Goal: Connect with others: Connect with other users

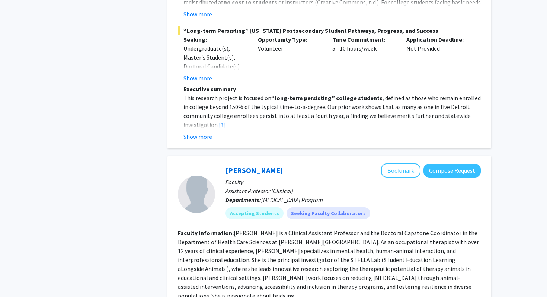
scroll to position [645, 0]
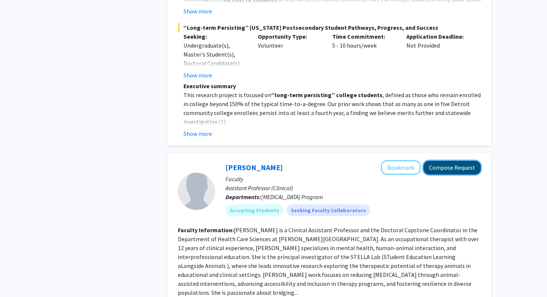
click at [459, 161] on button "Compose Request" at bounding box center [451, 168] width 57 height 14
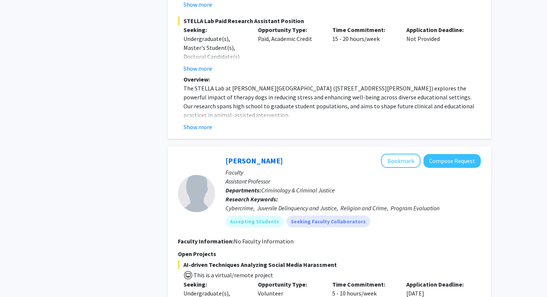
scroll to position [1065, 0]
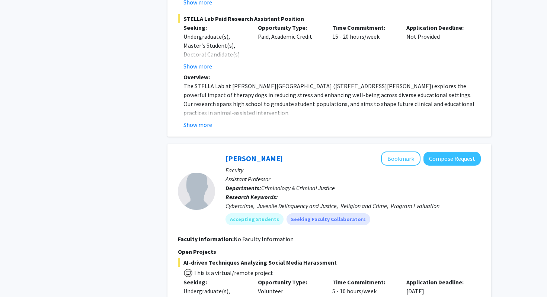
drag, startPoint x: 223, startPoint y: 135, endPoint x: 269, endPoint y: 259, distance: 132.6
click at [282, 265] on span "This is a virtual/remote project" at bounding box center [329, 272] width 303 height 11
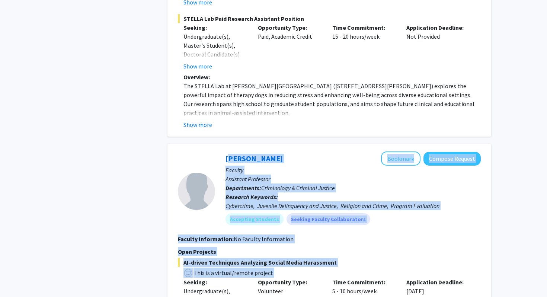
drag, startPoint x: 282, startPoint y: 255, endPoint x: 221, endPoint y: 132, distance: 136.9
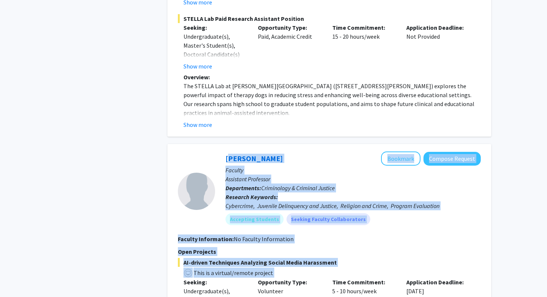
drag, startPoint x: 224, startPoint y: 134, endPoint x: 287, endPoint y: 260, distance: 140.6
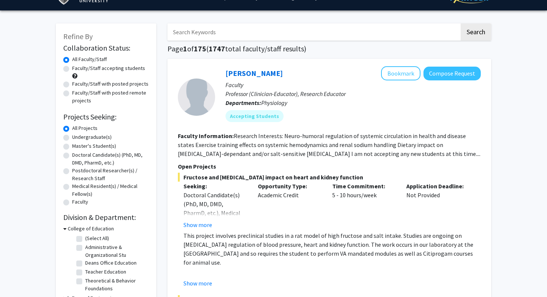
scroll to position [0, 0]
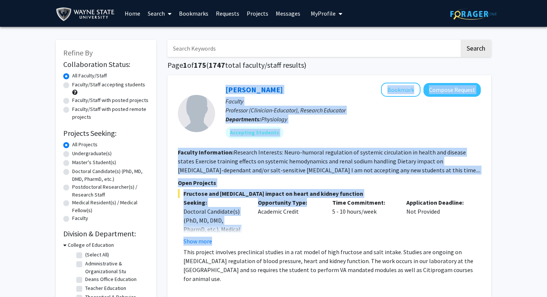
drag, startPoint x: 213, startPoint y: 81, endPoint x: 312, endPoint y: 206, distance: 158.6
click at [312, 206] on div "Rossi Noreen Bookmark Compose Request Faculty Professor (Clinician-Educator), R…" at bounding box center [329, 242] width 324 height 335
click at [315, 160] on fg-read-more "Research Interests: Neuro-humoral regulation of systemic circulation in health …" at bounding box center [329, 160] width 302 height 25
